Goal: Book appointment/travel/reservation

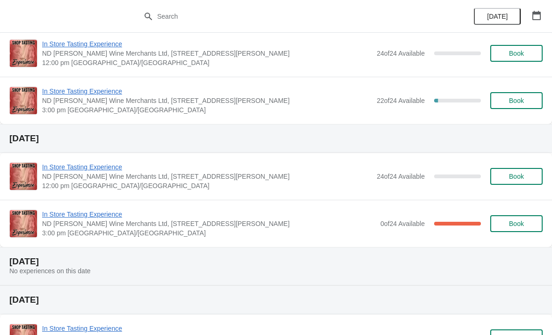
scroll to position [302, 0]
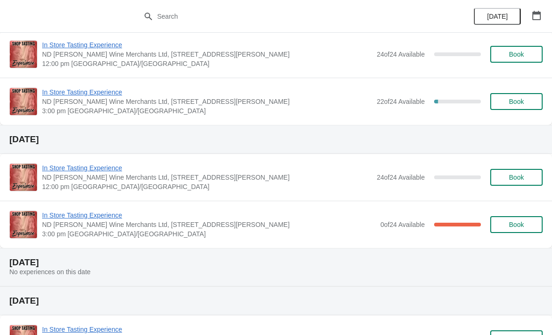
click at [307, 225] on span "ND [PERSON_NAME] Wine Merchants Ltd, [STREET_ADDRESS][PERSON_NAME]" at bounding box center [209, 224] width 334 height 9
click at [278, 219] on span "In Store Tasting Experience" at bounding box center [209, 215] width 334 height 9
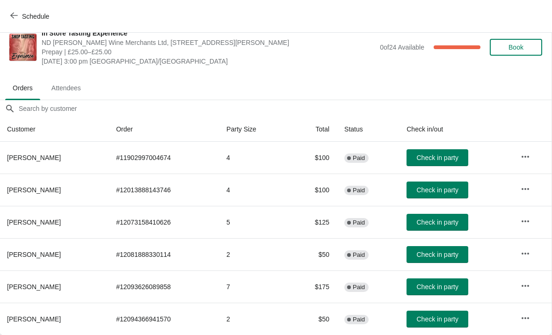
scroll to position [14, 0]
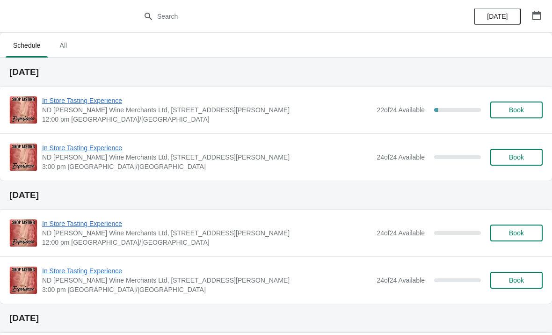
click at [543, 23] on button "button" at bounding box center [536, 15] width 17 height 17
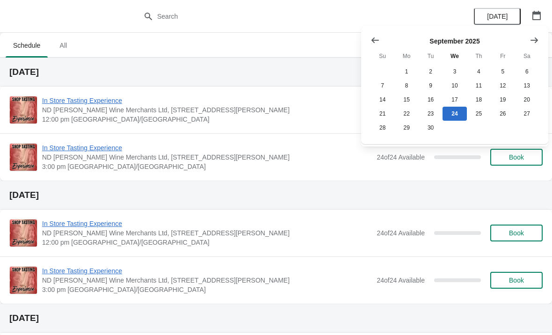
click at [535, 39] on icon "Show next month, October 2025" at bounding box center [534, 40] width 9 height 9
click at [525, 73] on button "4" at bounding box center [527, 72] width 24 height 14
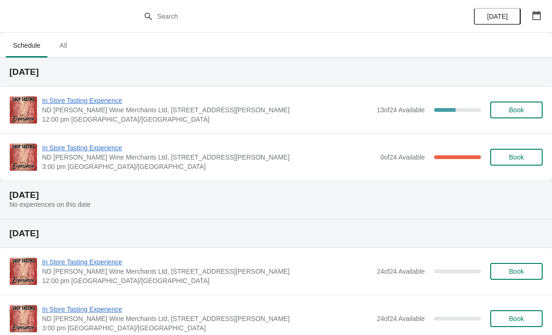
click at [288, 159] on span "ND [PERSON_NAME] Wine Merchants Ltd, [STREET_ADDRESS][PERSON_NAME]" at bounding box center [209, 157] width 334 height 9
click at [261, 146] on span "In Store Tasting Experience" at bounding box center [209, 147] width 334 height 9
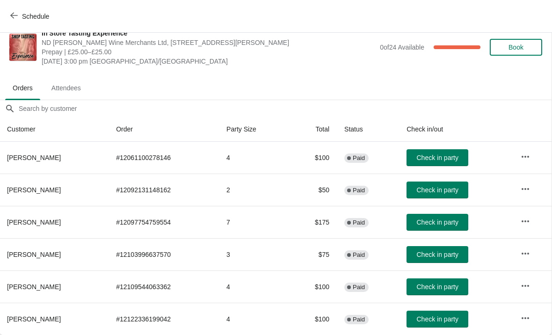
scroll to position [14, 0]
click at [26, 14] on span "Schedule" at bounding box center [35, 16] width 27 height 7
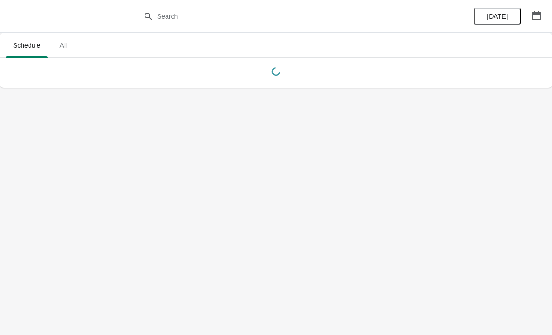
click at [537, 19] on icon "button" at bounding box center [536, 15] width 9 height 9
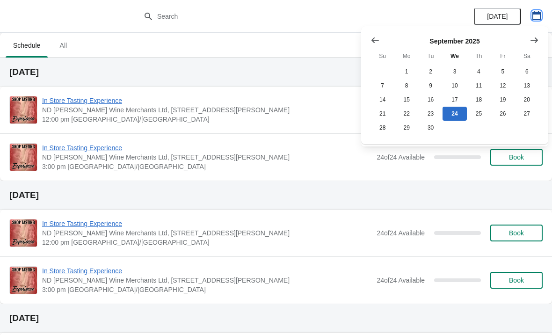
click at [537, 19] on icon "button" at bounding box center [536, 15] width 9 height 9
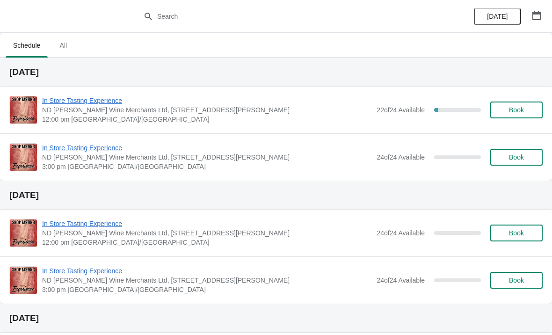
click at [532, 15] on icon "button" at bounding box center [536, 15] width 9 height 9
